Goal: Information Seeking & Learning: Compare options

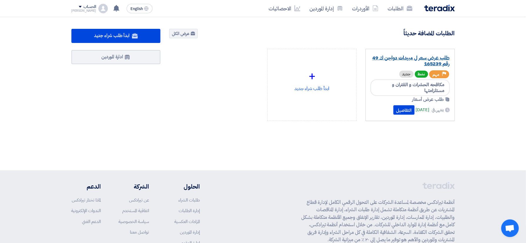
click at [418, 63] on link "طلب عرض سعر ل مبيدات دواجن ك 49 رقم 165239" at bounding box center [409, 61] width 79 height 12
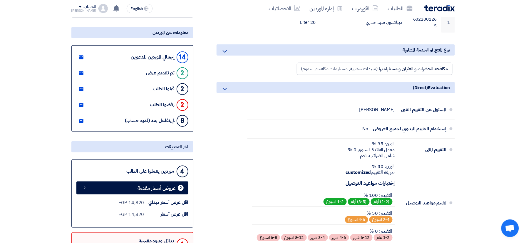
scroll to position [196, 0]
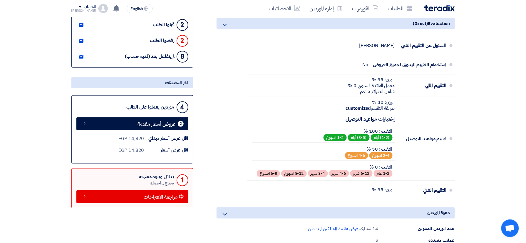
click at [147, 186] on div "تحتاج لمراجعتك" at bounding box center [156, 183] width 35 height 7
click at [154, 180] on div "بدائل وبنود مقترحة" at bounding box center [156, 177] width 35 height 6
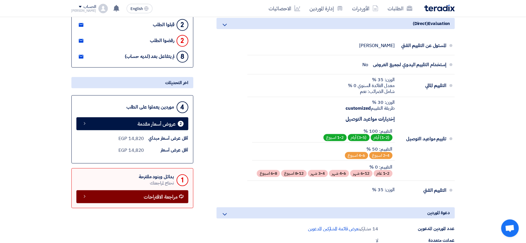
click at [169, 197] on span "مراجعة الاقتراحات" at bounding box center [161, 197] width 34 height 4
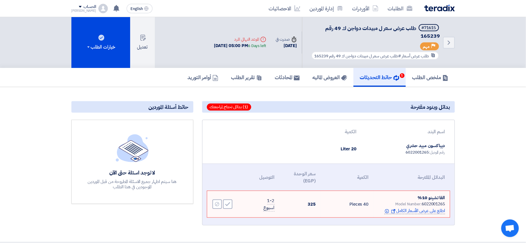
click at [420, 214] on span "اطلع على عرض الأسعار الكامل Show offer Info" at bounding box center [414, 210] width 61 height 7
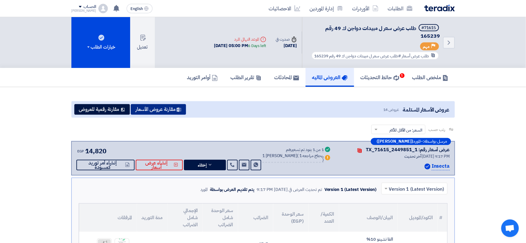
click at [163, 110] on button "مقارنة عروض الأسعار" at bounding box center [158, 109] width 55 height 11
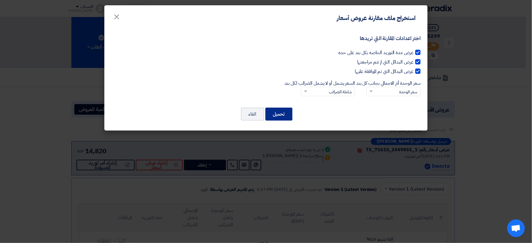
click at [274, 117] on button "تحميل" at bounding box center [278, 114] width 27 height 13
